Goal: Book appointment/travel/reservation

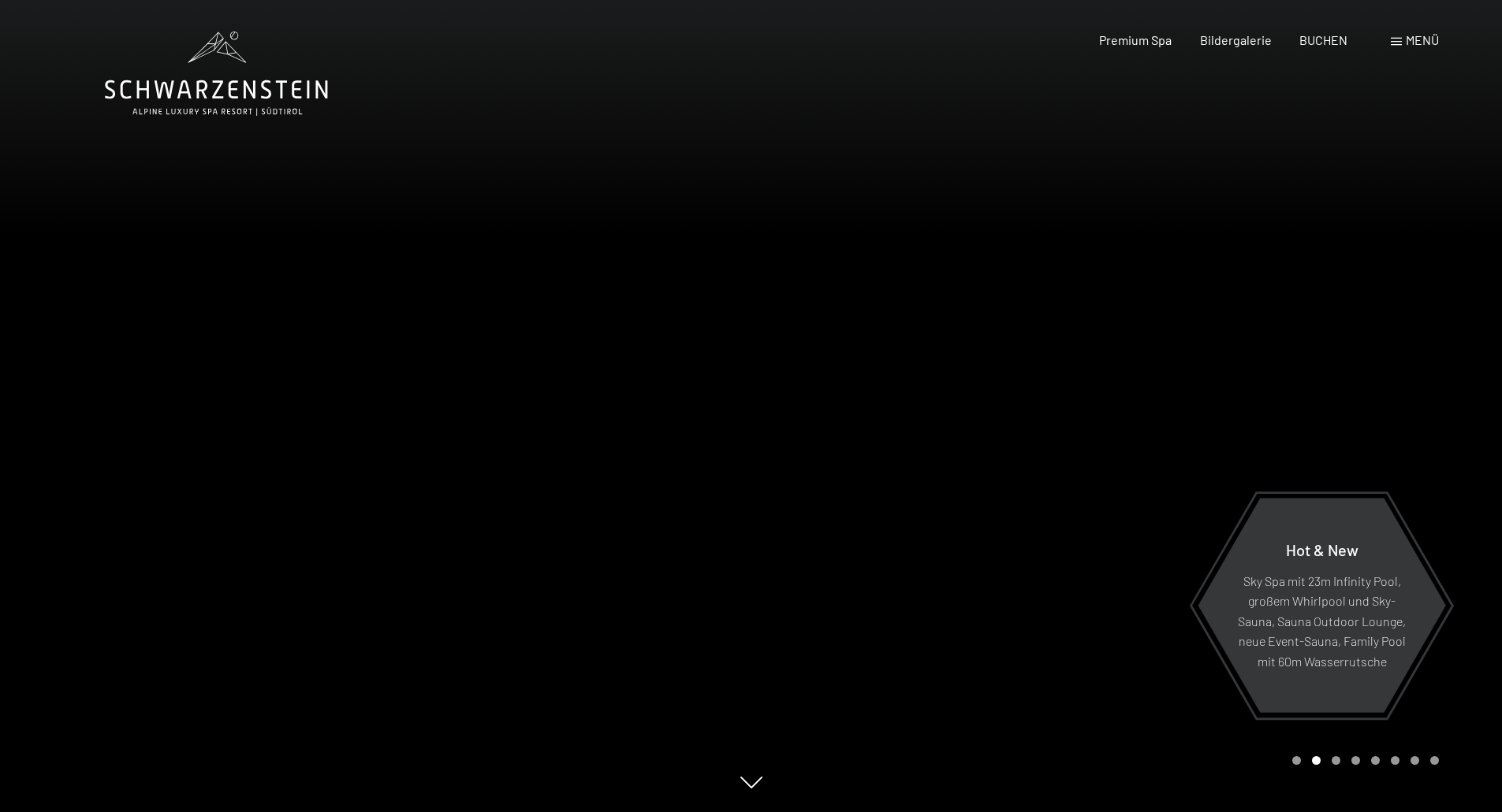
click at [1403, 42] on div "Menü" at bounding box center [1415, 40] width 48 height 18
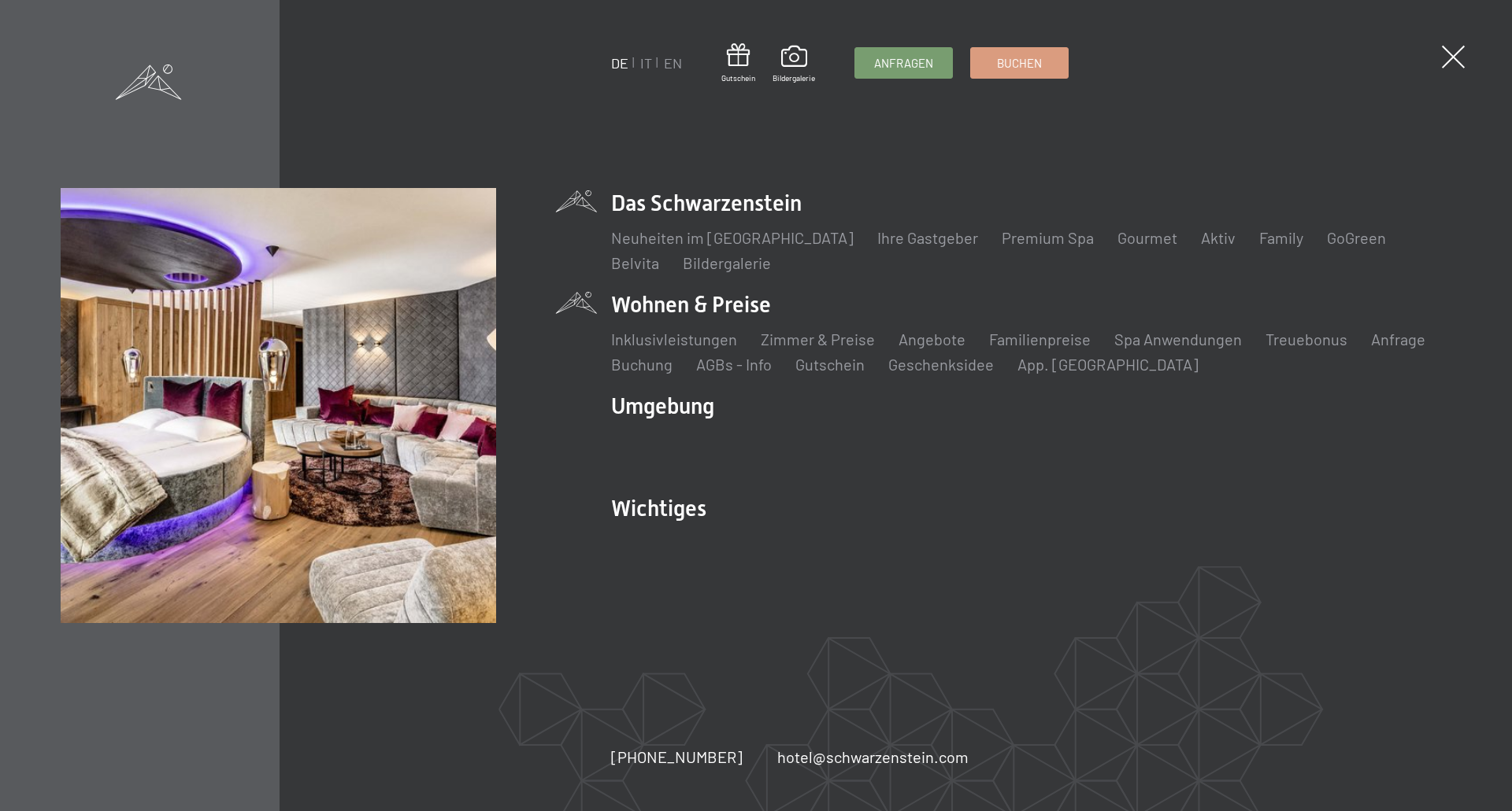
click at [767, 301] on li "Wohnen & Preise Inklusivleistungen Zimmer & Preise Liste Angebote Liste Familie…" at bounding box center [1031, 331] width 840 height 85
click at [787, 343] on link "Zimmer & Preise" at bounding box center [817, 338] width 114 height 19
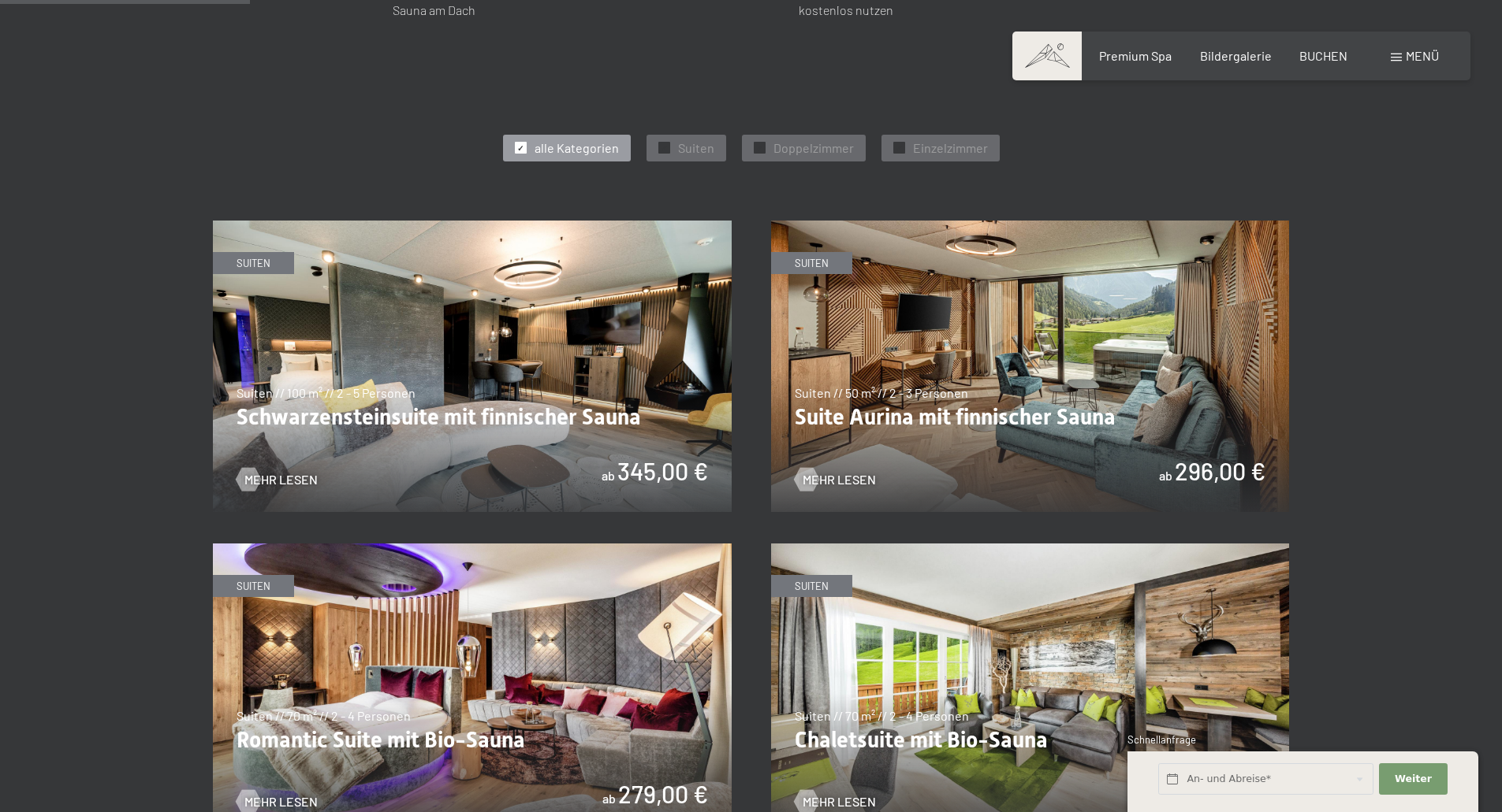
scroll to position [887, 0]
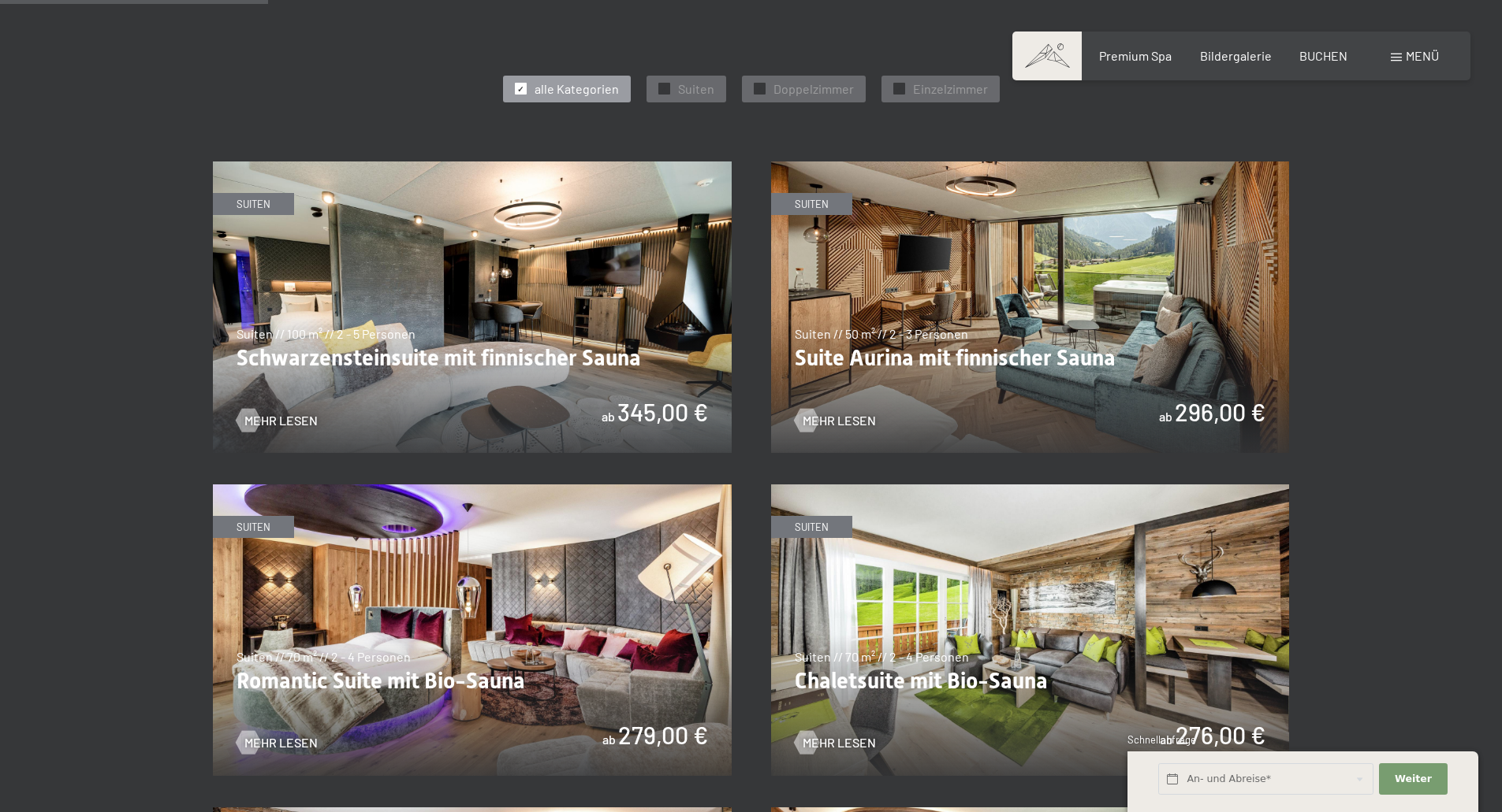
click at [1068, 286] on img at bounding box center [1030, 307] width 519 height 292
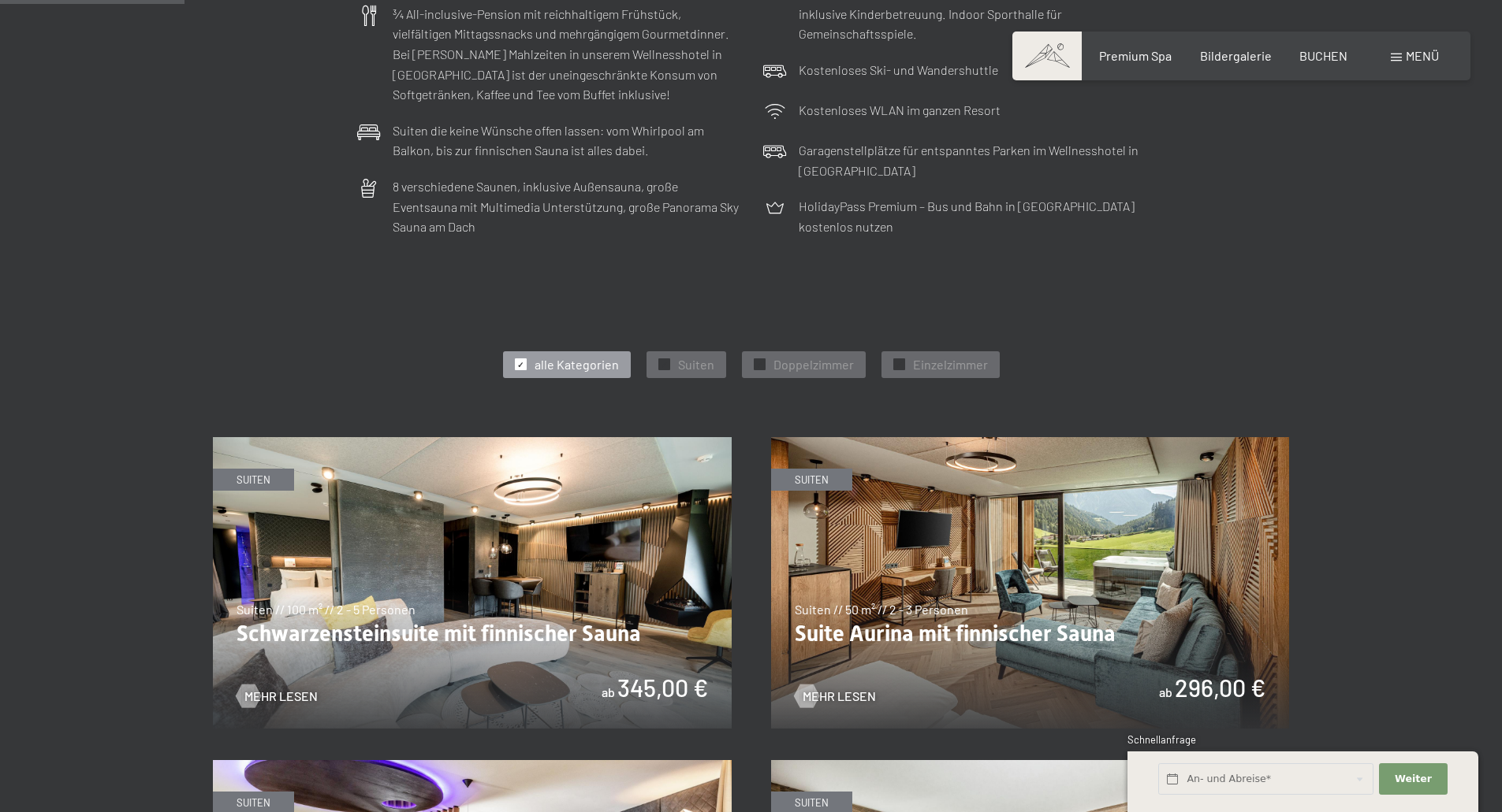
scroll to position [768, 0]
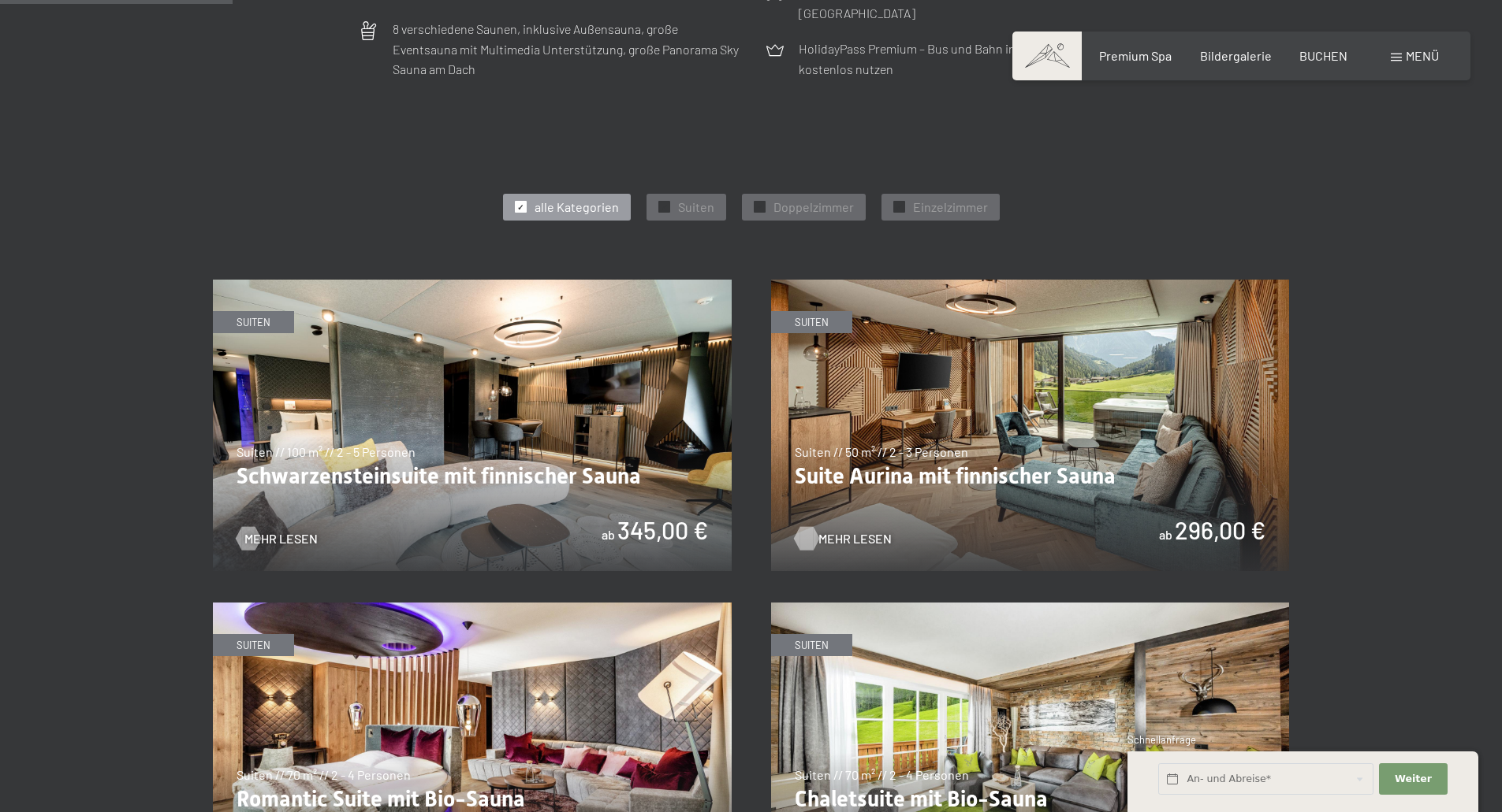
click at [834, 543] on span "Mehr Lesen" at bounding box center [855, 539] width 74 height 18
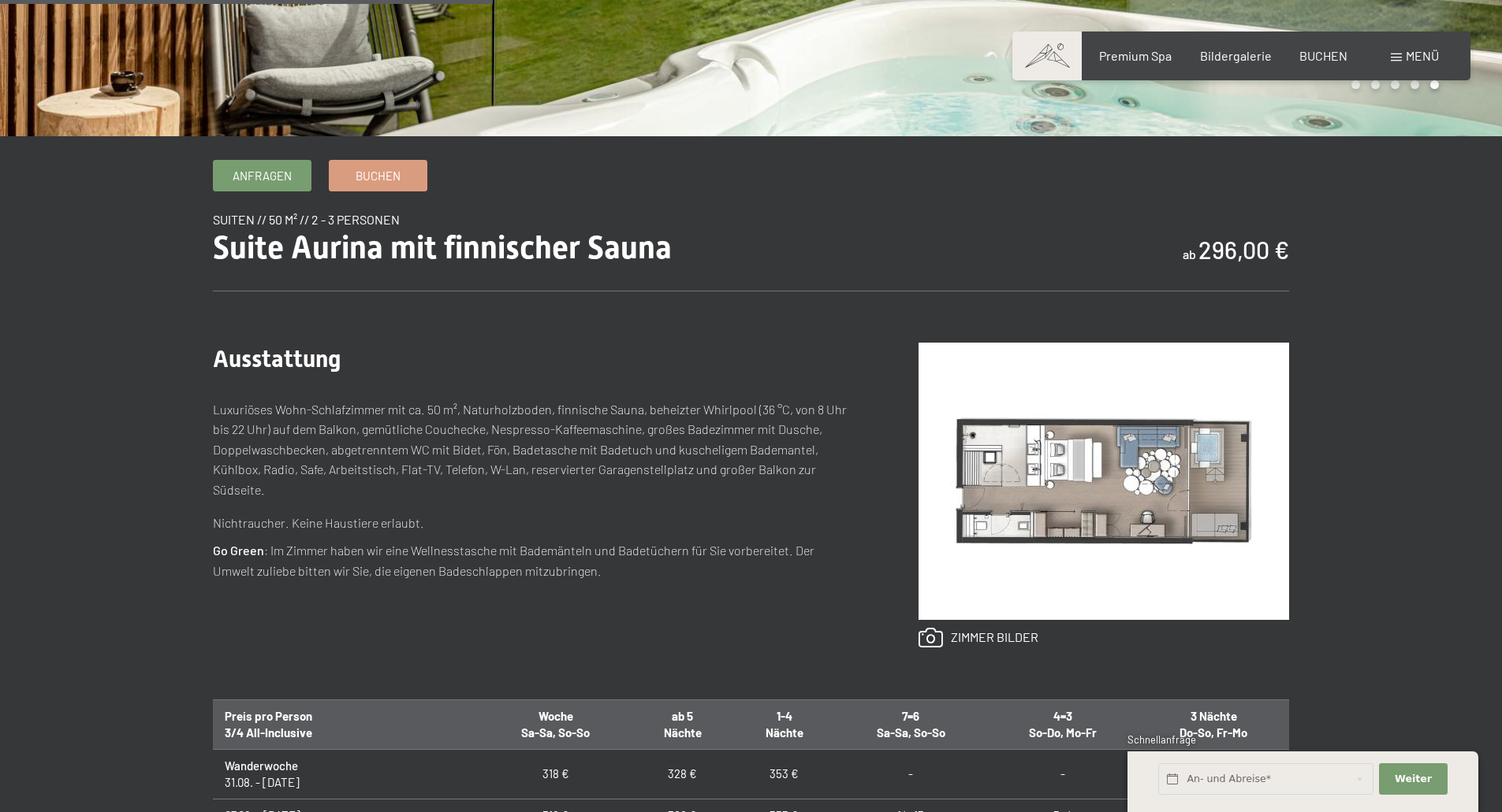
scroll to position [650, 0]
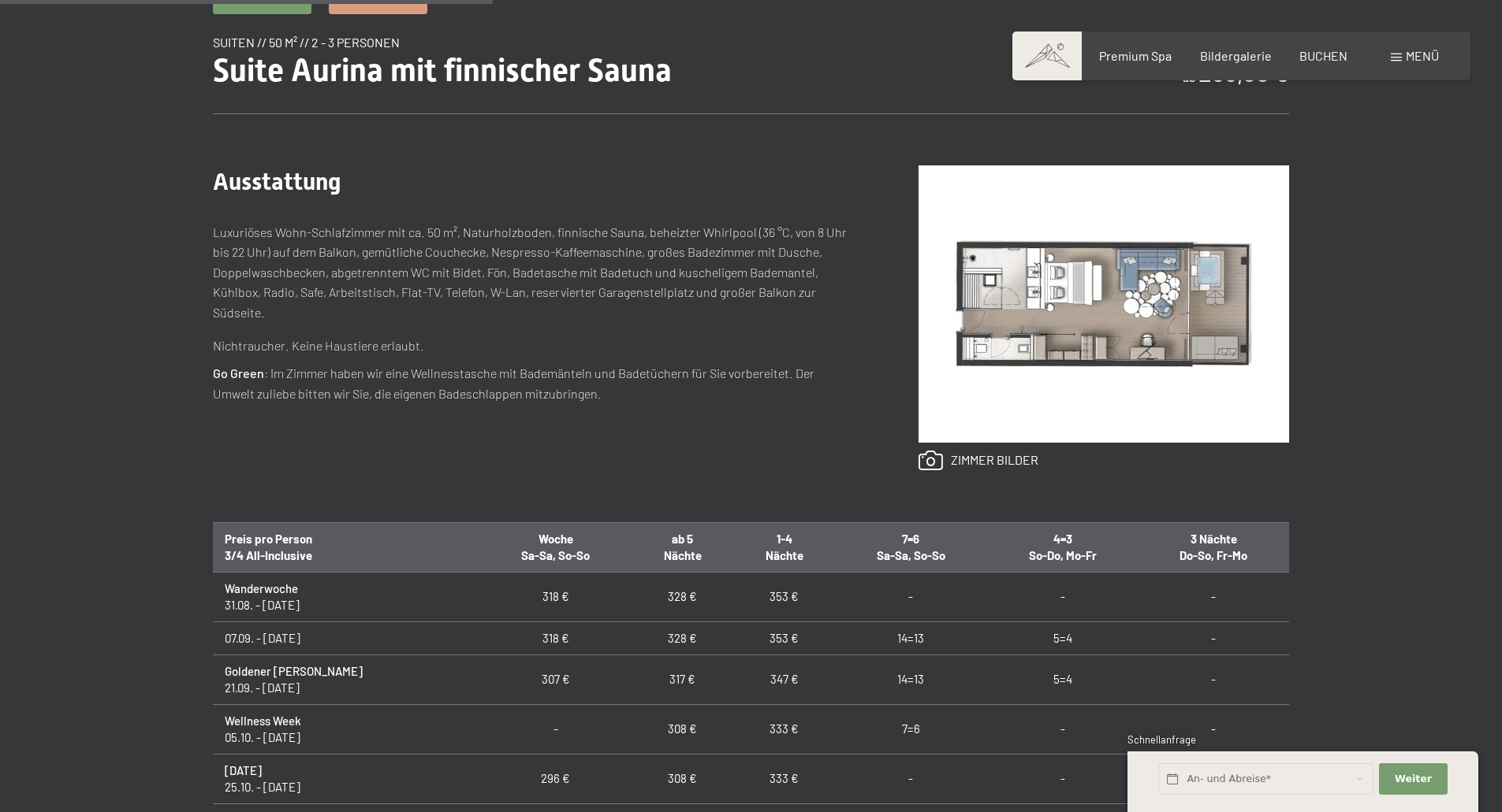
click at [1155, 274] on img at bounding box center [1103, 304] width 370 height 277
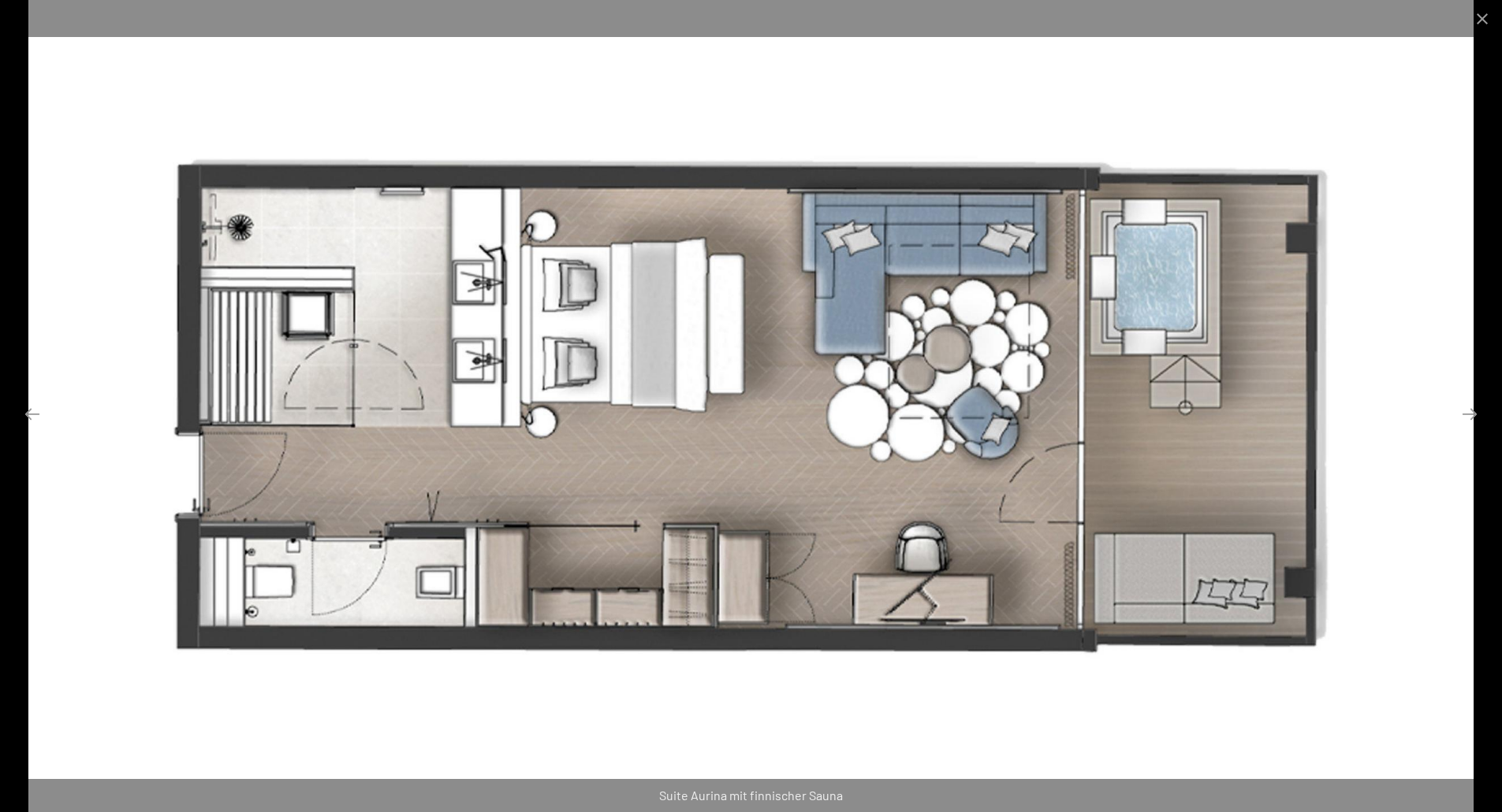
click at [680, 587] on img at bounding box center [751, 406] width 1445 height 812
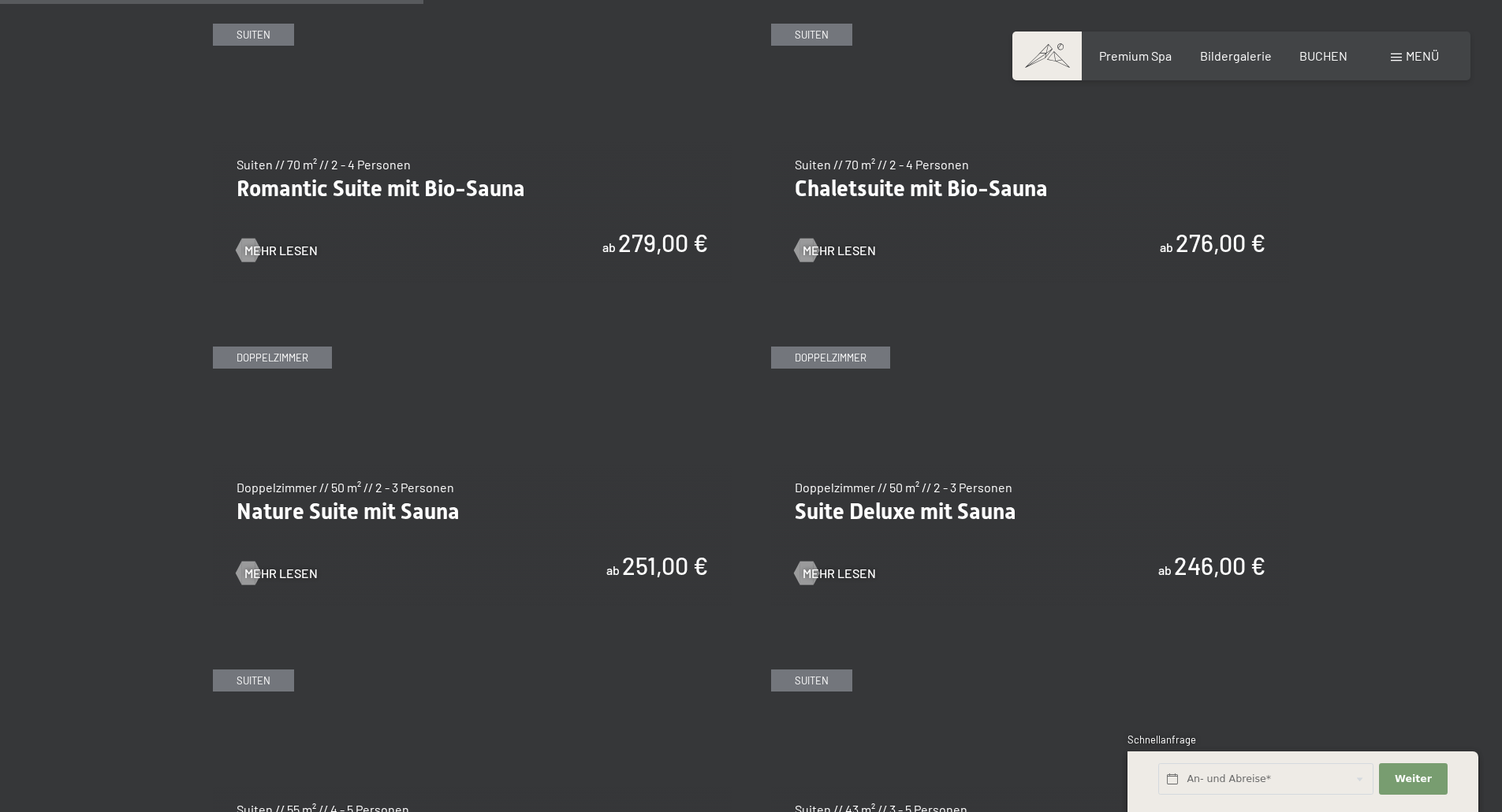
scroll to position [1398, 0]
